Goal: Answer question/provide support

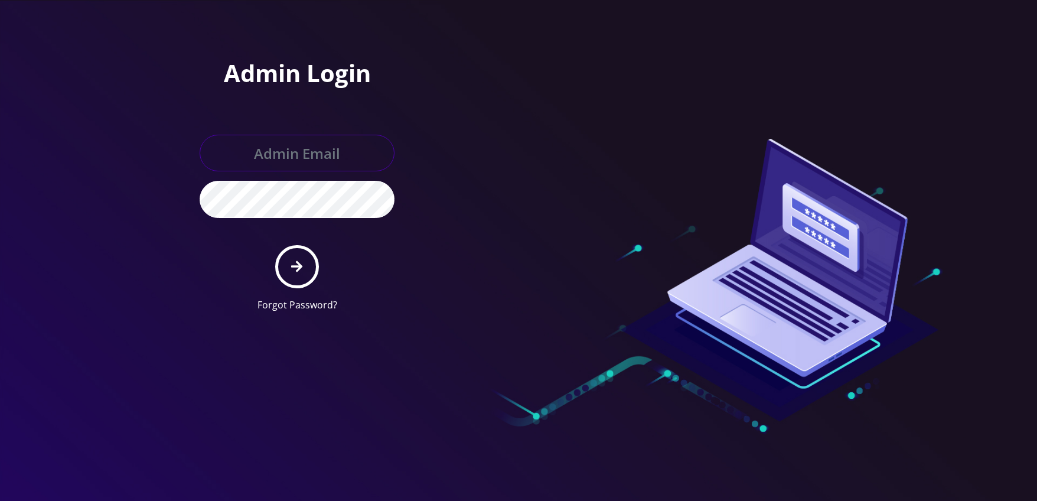
type input "[EMAIL_ADDRESS][DOMAIN_NAME]"
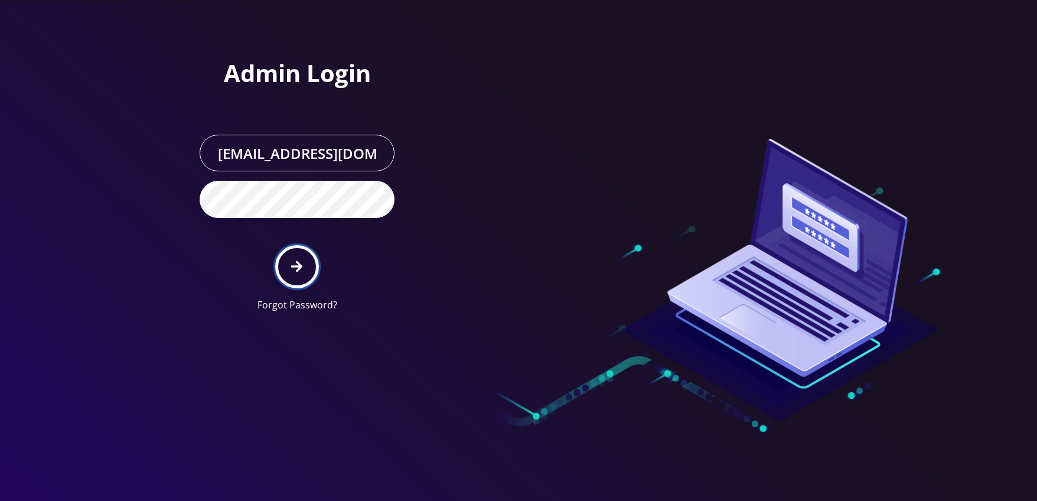
drag, startPoint x: 306, startPoint y: 254, endPoint x: 208, endPoint y: 255, distance: 97.4
click at [305, 254] on button "submit" at bounding box center [296, 266] width 43 height 43
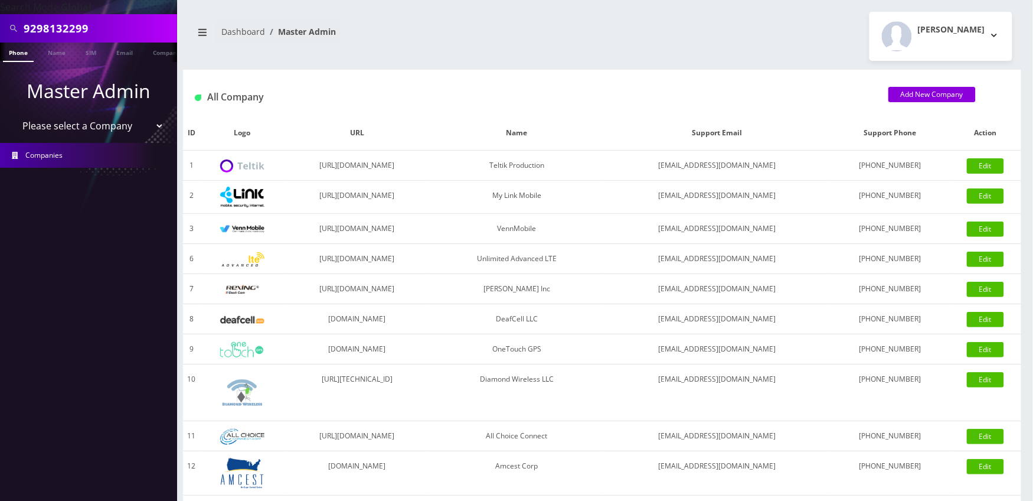
click at [121, 30] on input "9298132299" at bounding box center [99, 28] width 151 height 22
paste input "174942208"
type input "9174942208"
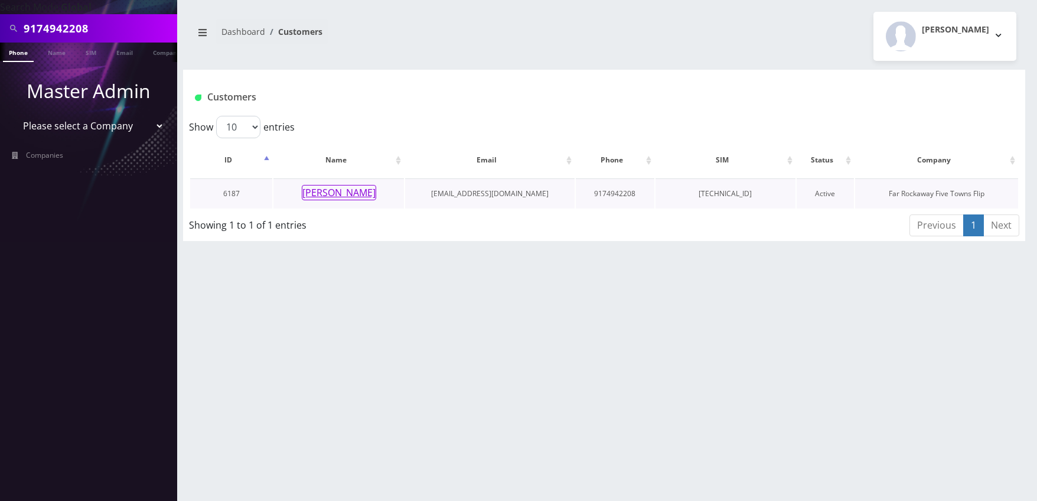
click at [329, 197] on button "Perri Rosenblum" at bounding box center [339, 192] width 74 height 15
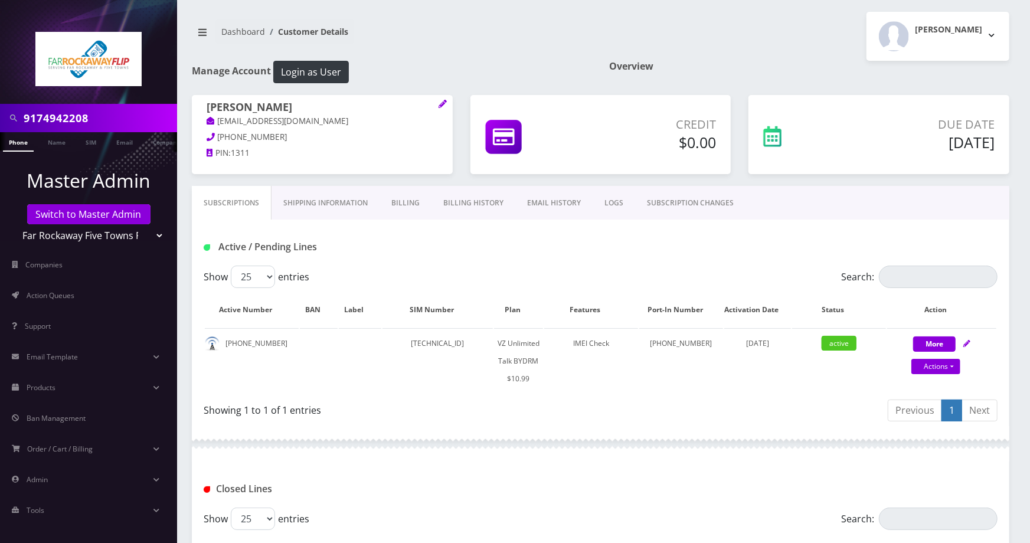
click at [119, 122] on input "9174942208" at bounding box center [99, 118] width 151 height 22
paste input "347768192"
type input "3477681928"
click at [17, 144] on link "Phone" at bounding box center [18, 141] width 31 height 19
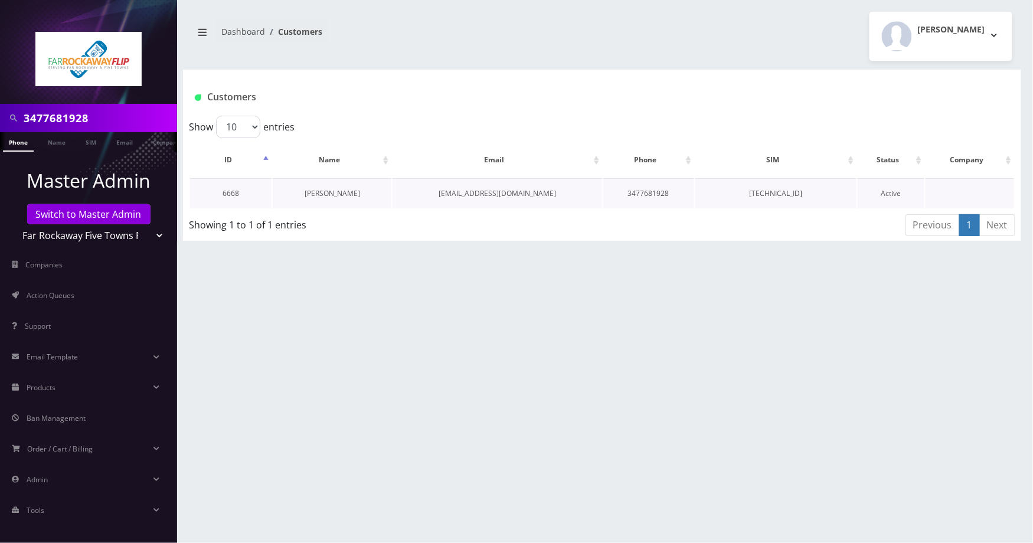
scroll to position [0, 6]
click at [346, 192] on link "[PERSON_NAME]" at bounding box center [332, 193] width 55 height 10
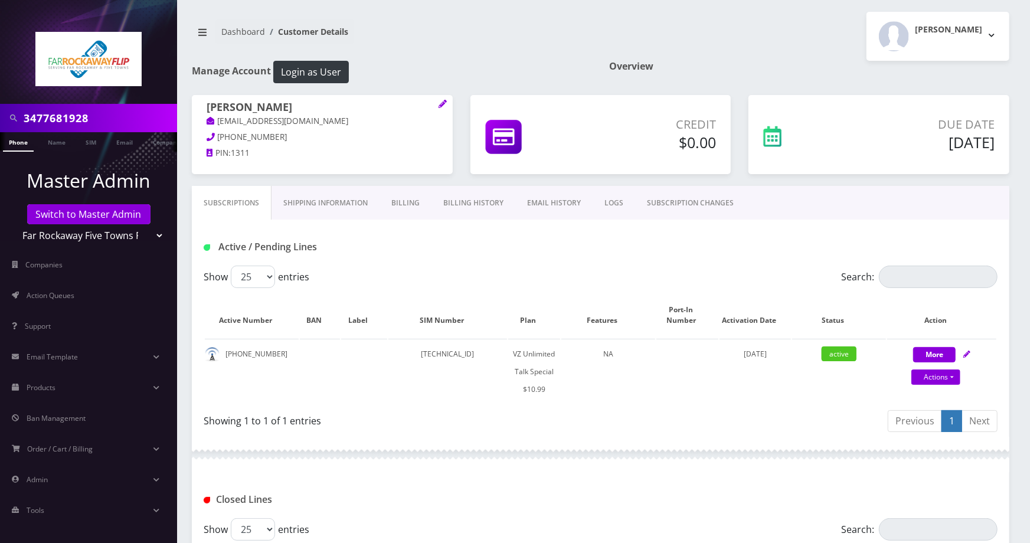
click at [470, 207] on link "Billing History" at bounding box center [474, 203] width 84 height 34
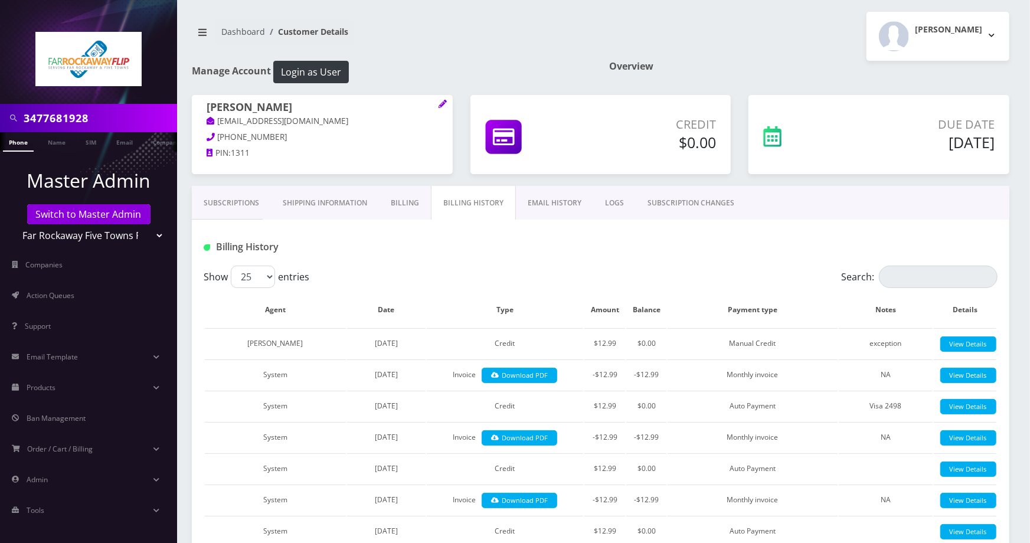
click at [223, 205] on link "Subscriptions" at bounding box center [231, 203] width 79 height 34
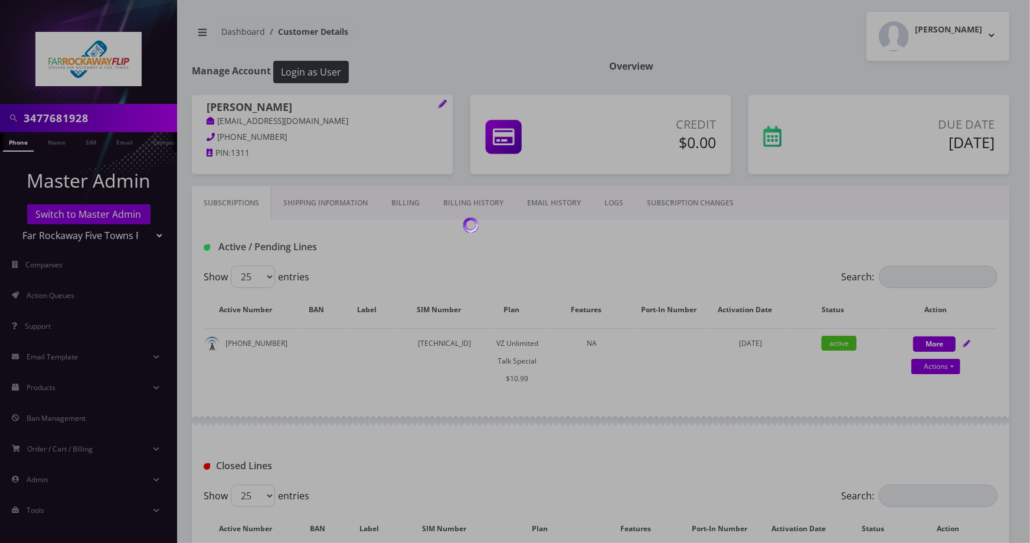
scroll to position [397, 0]
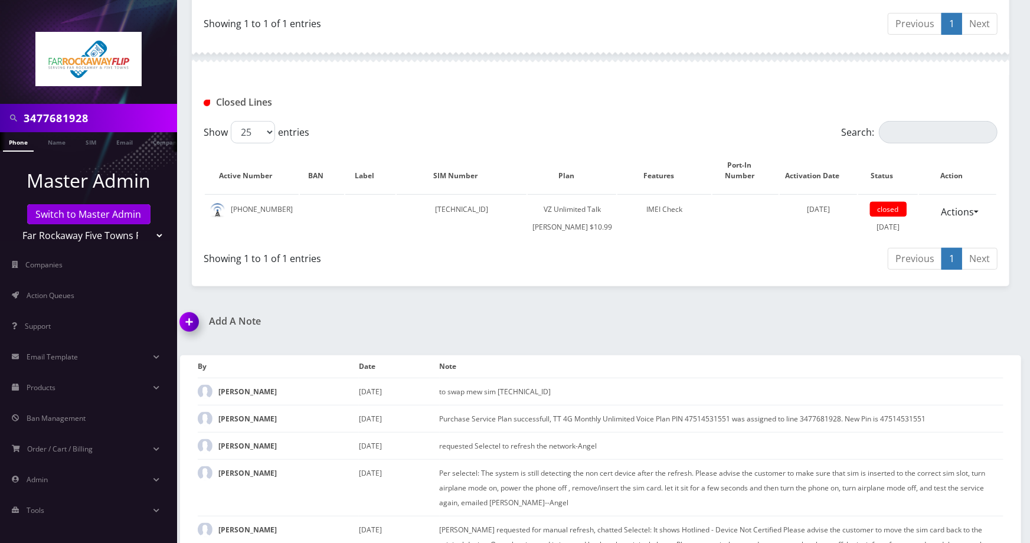
click at [190, 331] on img at bounding box center [191, 326] width 35 height 35
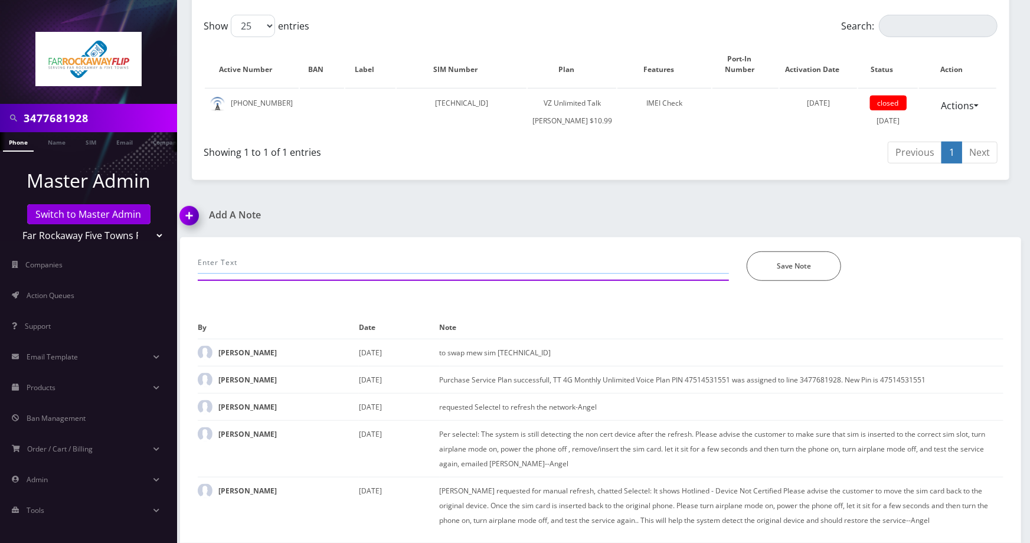
click at [305, 266] on input "text" at bounding box center [463, 262] width 531 height 22
type input "as per [PERSON_NAME] - renew service, add plan on selectel. It's all good now. …"
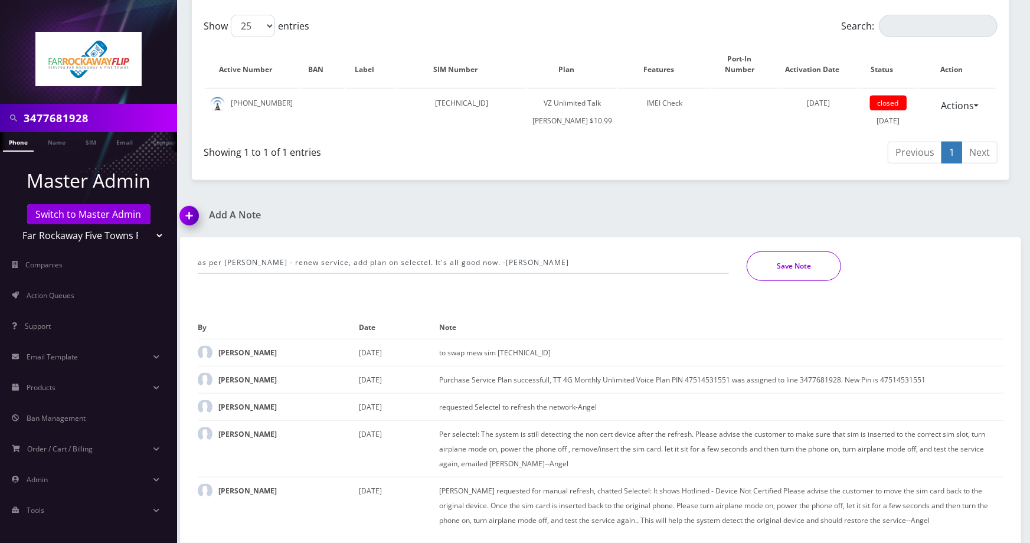
click at [806, 264] on button "Save Note" at bounding box center [794, 266] width 94 height 30
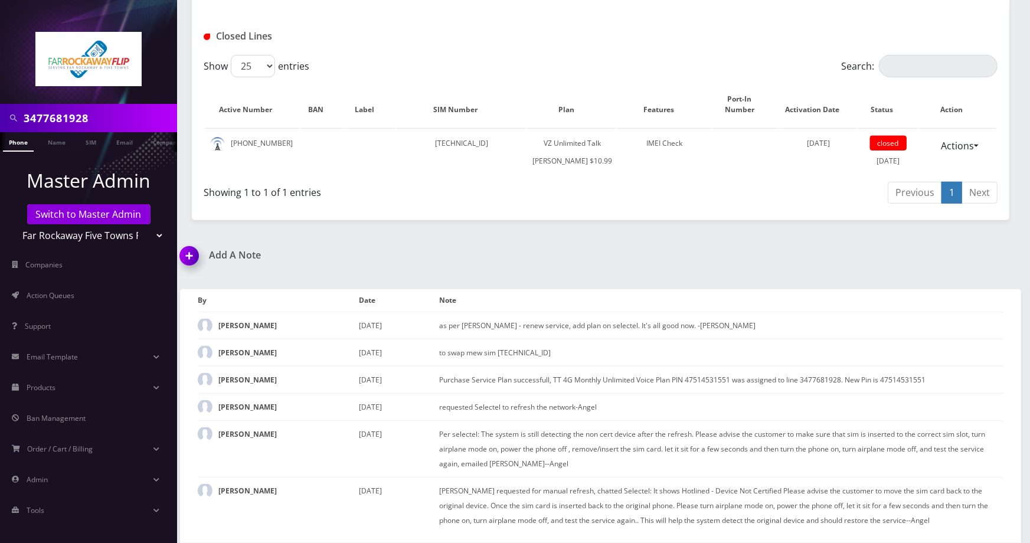
scroll to position [472, 0]
